Goal: Book appointment/travel/reservation

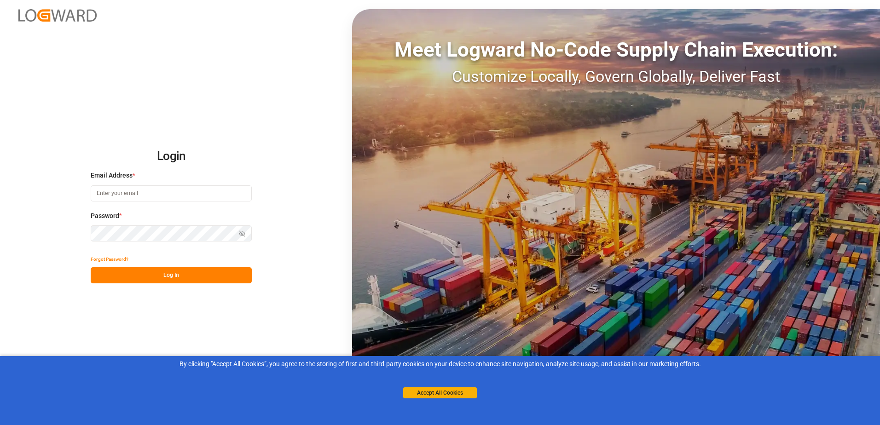
type input "[EMAIL_ADDRESS][DOMAIN_NAME]"
click at [167, 280] on button "Log In" at bounding box center [171, 276] width 161 height 16
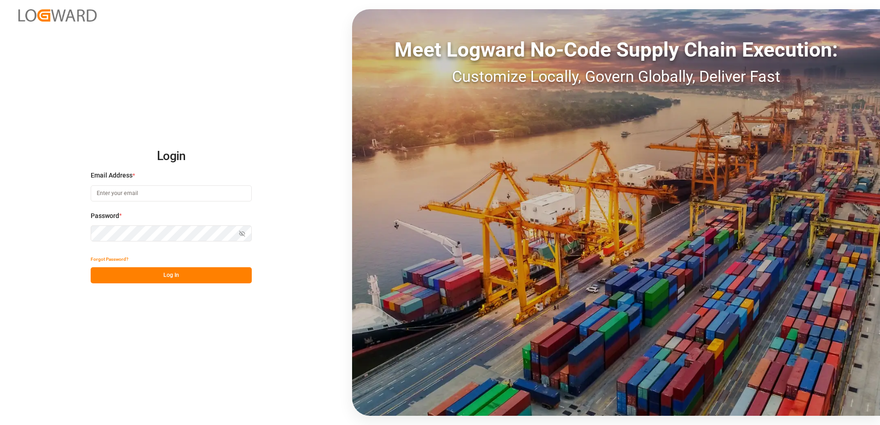
click at [153, 198] on input at bounding box center [171, 194] width 161 height 16
type input "[EMAIL_ADDRESS][DOMAIN_NAME]"
click at [205, 271] on button "Log In" at bounding box center [171, 276] width 161 height 16
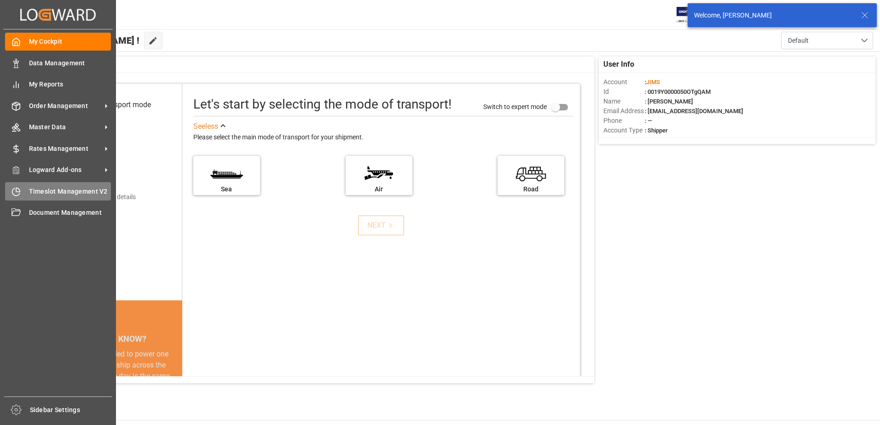
click at [35, 189] on span "Timeslot Management V2" at bounding box center [70, 192] width 82 height 10
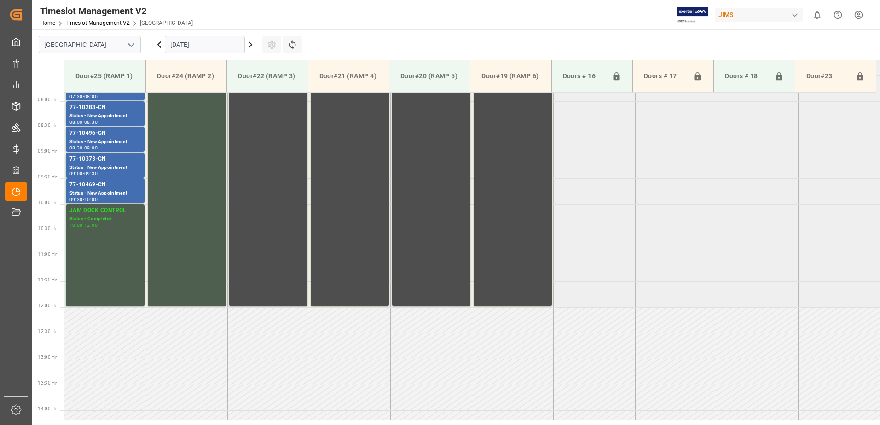
scroll to position [407, 0]
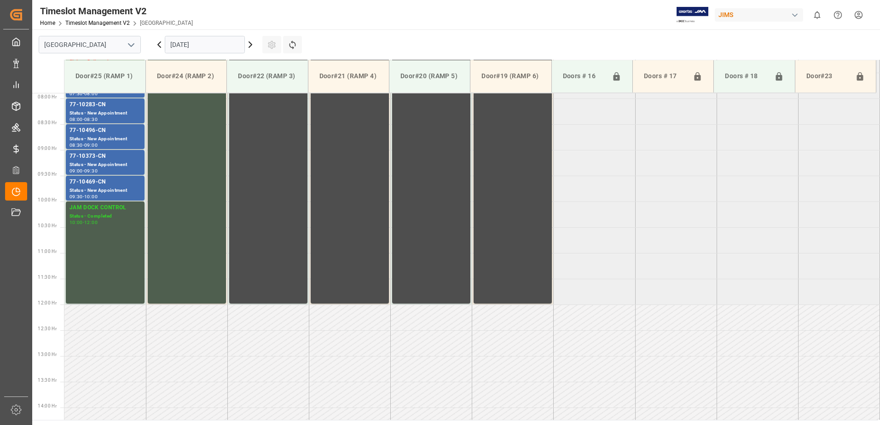
click at [204, 48] on input "02.10.2025" at bounding box center [205, 44] width 80 height 17
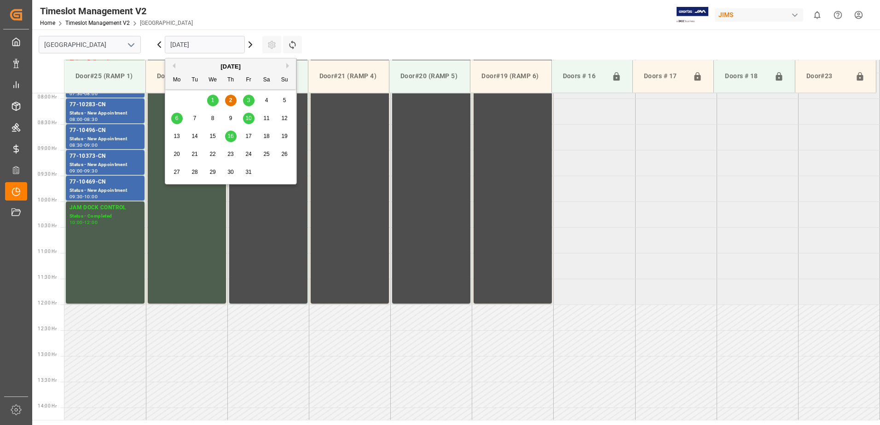
click at [176, 116] on span "6" at bounding box center [176, 118] width 3 height 6
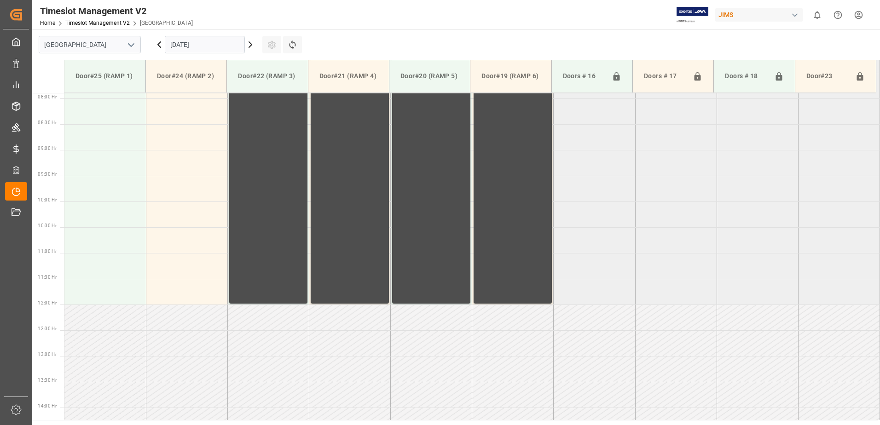
click at [206, 45] on input "06.10.2025" at bounding box center [205, 44] width 80 height 17
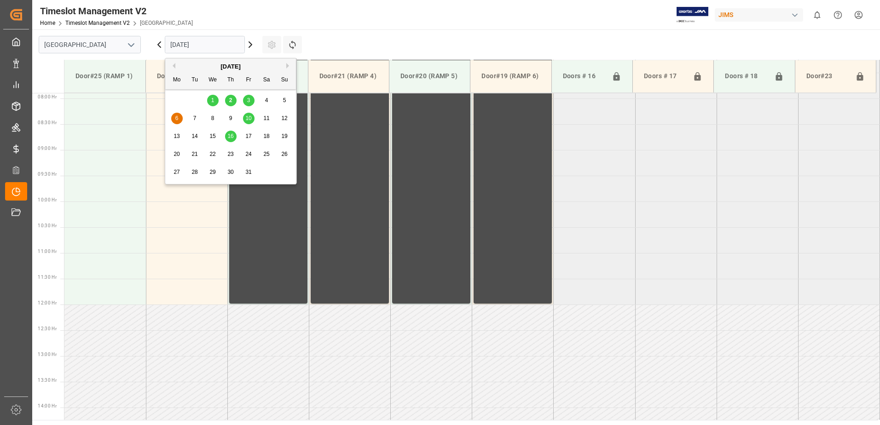
drag, startPoint x: 265, startPoint y: 100, endPoint x: 250, endPoint y: 103, distance: 15.8
click at [250, 103] on div "29 30 1 2 3 4 5" at bounding box center [231, 101] width 126 height 18
click at [250, 103] on span "3" at bounding box center [248, 100] width 3 height 6
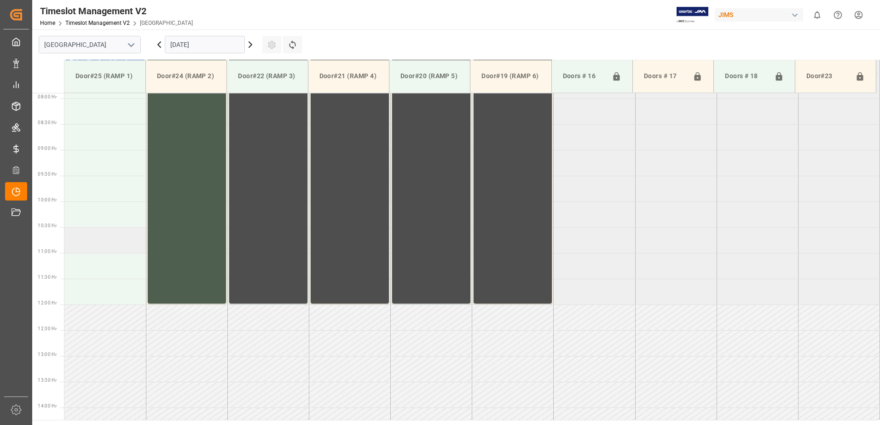
click at [100, 245] on td at bounding box center [104, 240] width 81 height 26
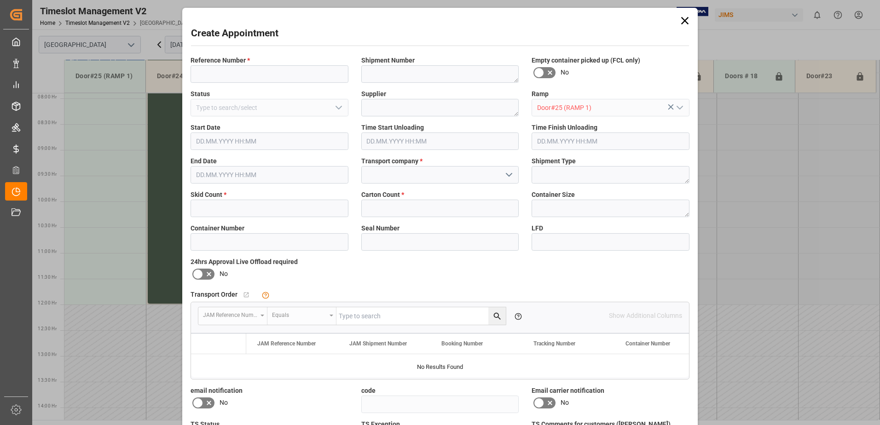
type input "03.10.2025 10:30"
type input "03.10.2025 11:00"
click at [230, 76] on input at bounding box center [270, 73] width 158 height 17
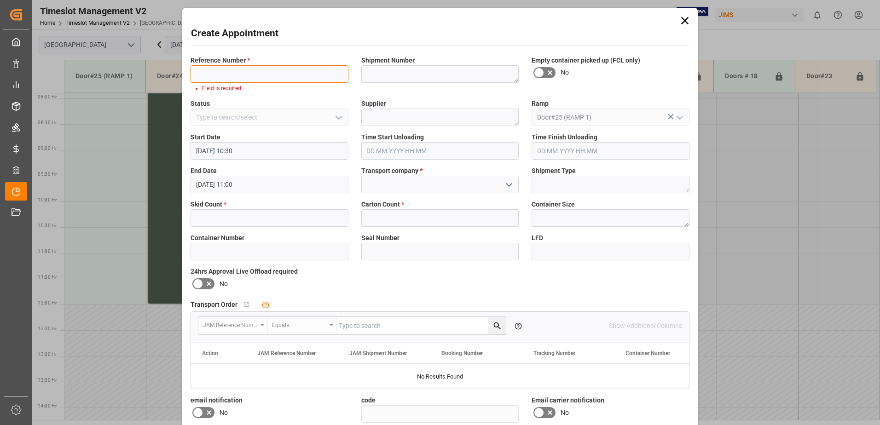
click at [227, 68] on input at bounding box center [270, 73] width 158 height 17
paste input "77-11299-US"
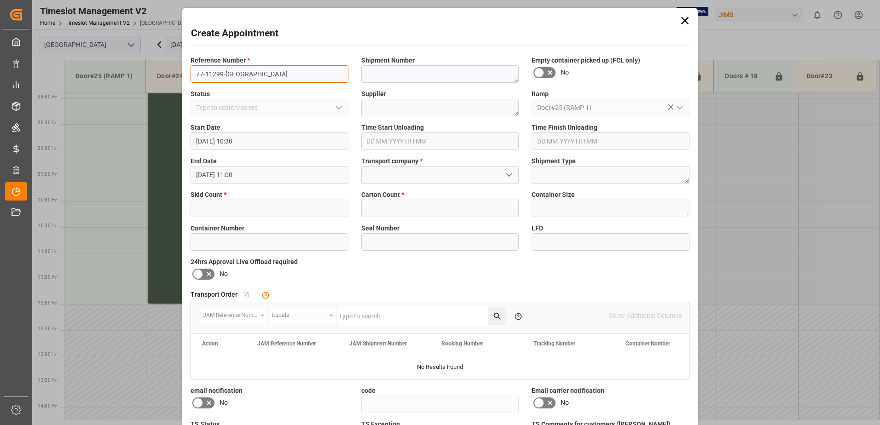
type input "77-11299-US"
click at [360, 109] on div "Supplier" at bounding box center [440, 103] width 171 height 34
click at [368, 109] on textarea at bounding box center [440, 107] width 158 height 17
click at [383, 107] on textarea at bounding box center [440, 107] width 158 height 17
paste textarea "FOCUSRITE GROUP C/O SONWIL DIS"
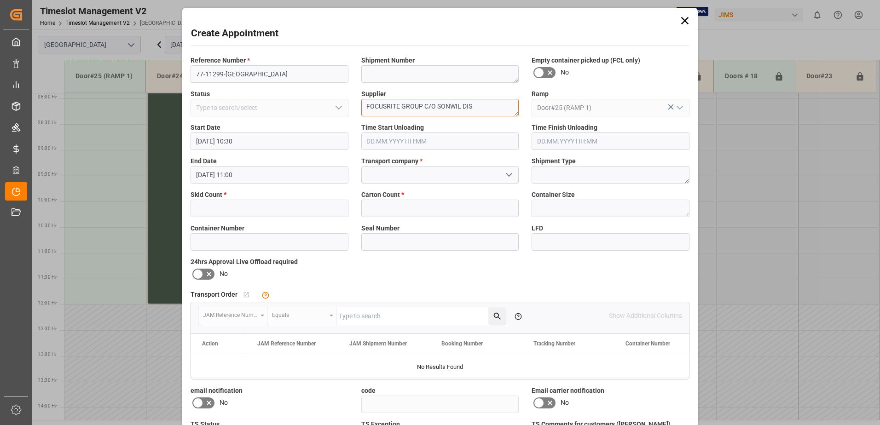
type textarea "FOCUSRITE GROUP C/O SONWIL DIS"
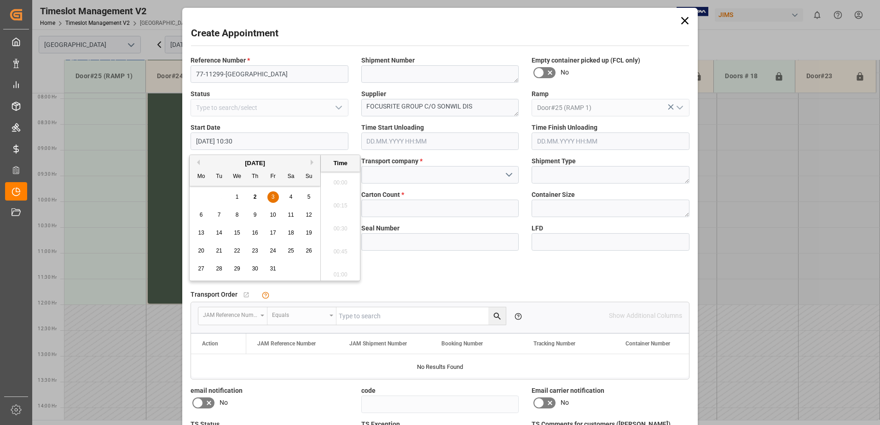
scroll to position [924, 0]
click at [286, 125] on label "Start Date" at bounding box center [270, 128] width 158 height 10
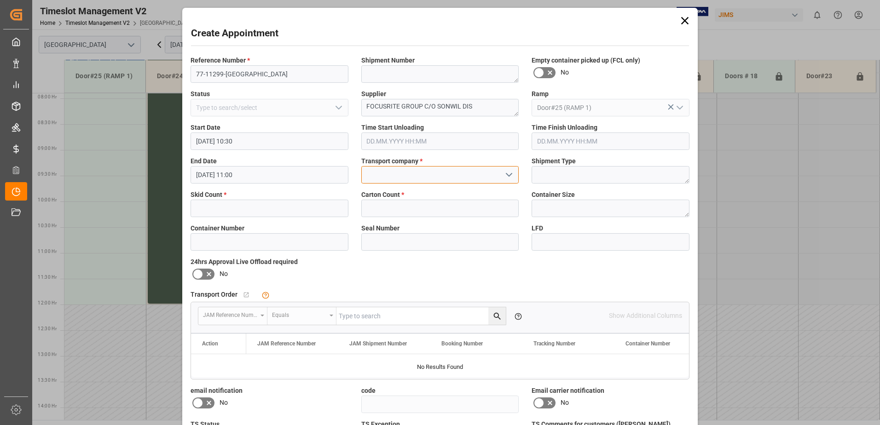
click at [391, 172] on input at bounding box center [440, 174] width 158 height 17
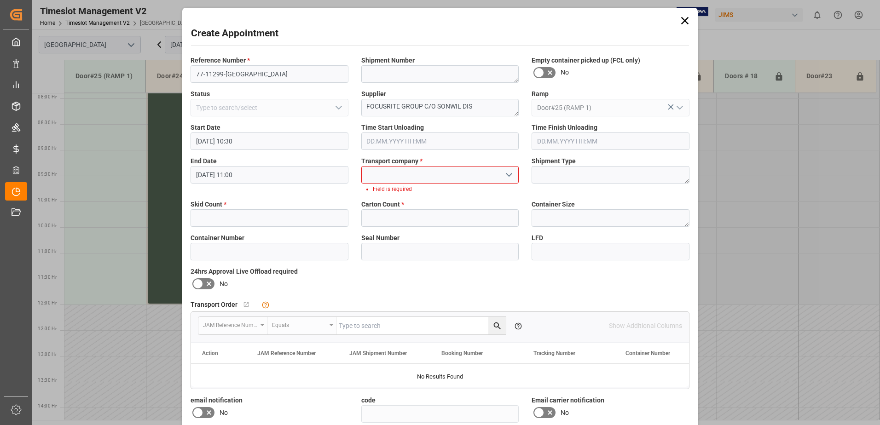
click at [505, 177] on icon "open menu" at bounding box center [509, 174] width 11 height 11
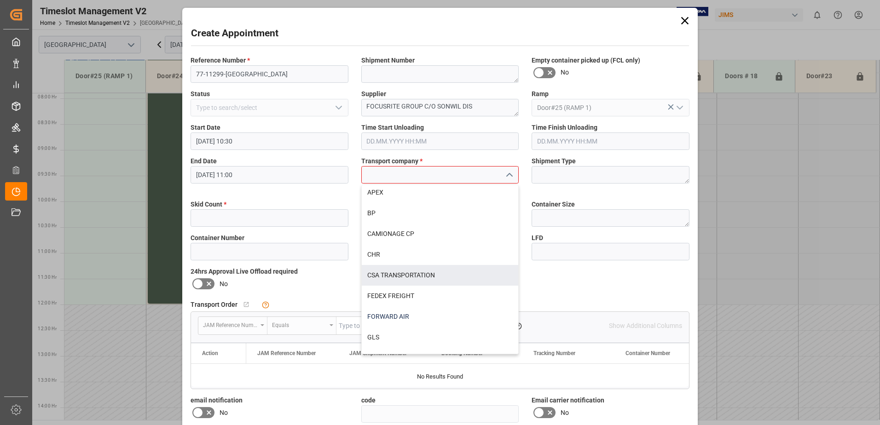
scroll to position [46, 0]
click at [413, 277] on div "FEDEX FREIGHT" at bounding box center [440, 273] width 157 height 21
type input "FEDEX FREIGHT"
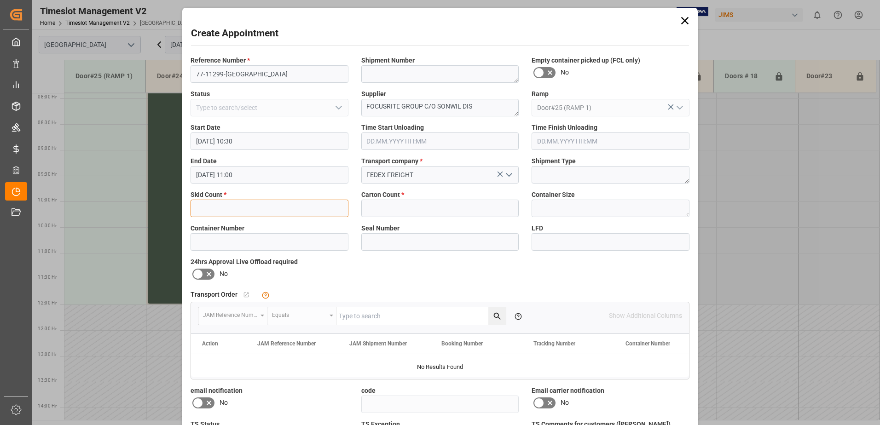
click at [210, 209] on input "text" at bounding box center [270, 208] width 158 height 17
type input "2"
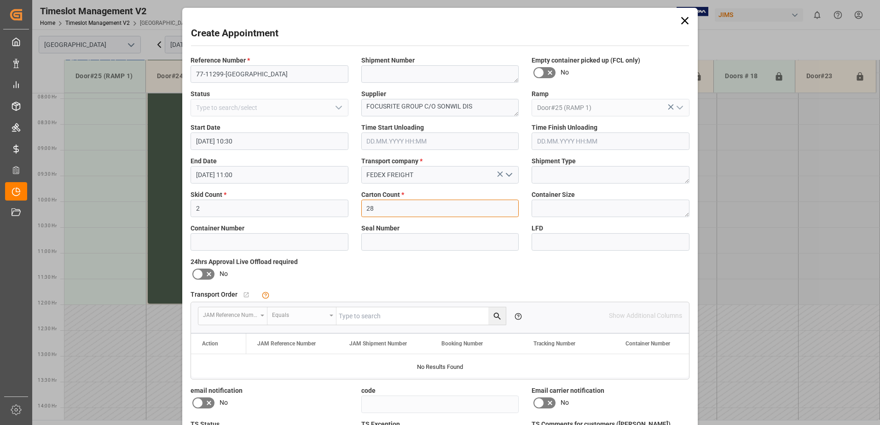
type input "28"
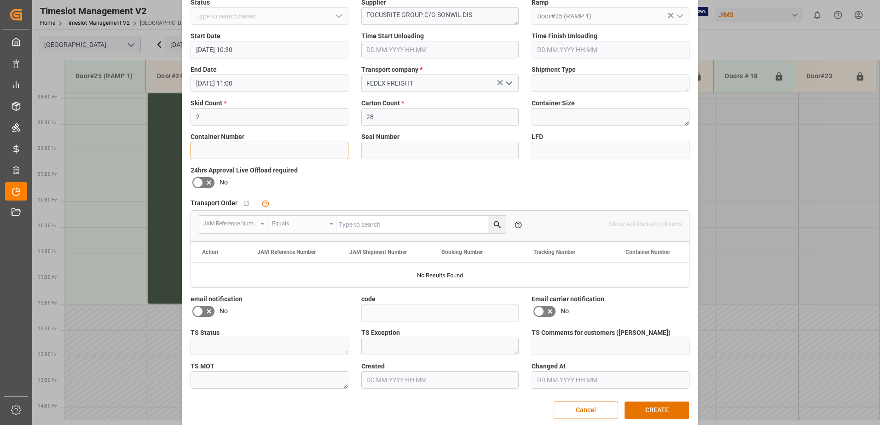
scroll to position [92, 0]
click at [633, 404] on button "CREATE" at bounding box center [657, 409] width 64 height 17
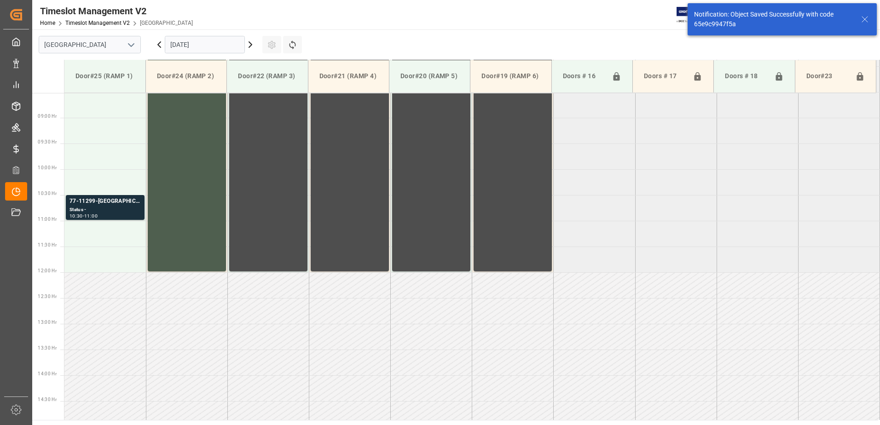
scroll to position [459, 0]
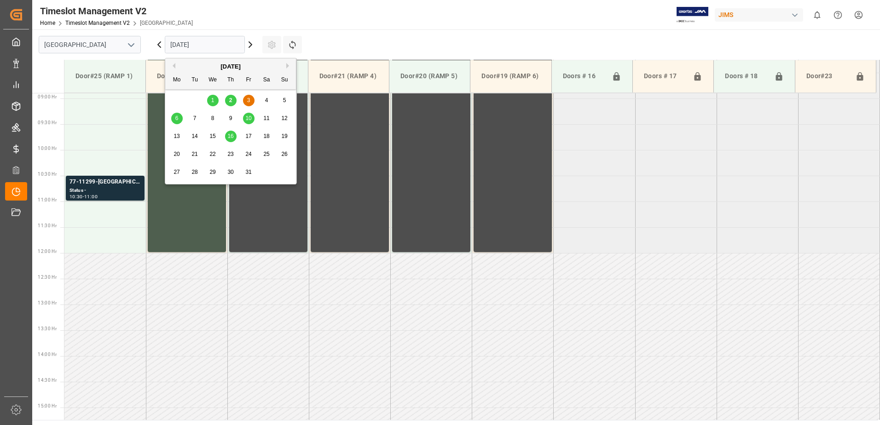
click at [222, 47] on input "03.10.2025" at bounding box center [205, 44] width 80 height 17
